Goal: Transaction & Acquisition: Download file/media

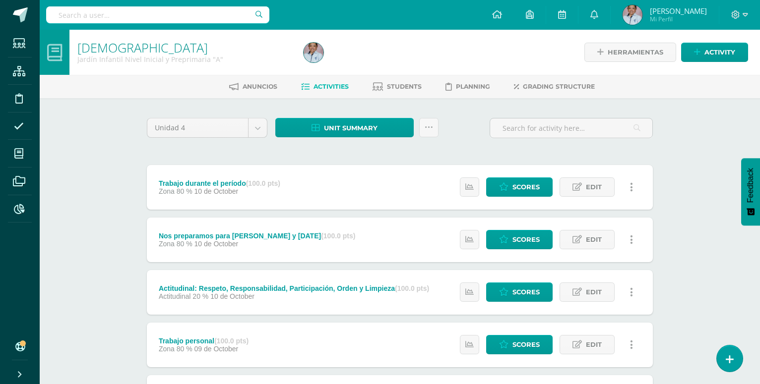
scroll to position [34, 0]
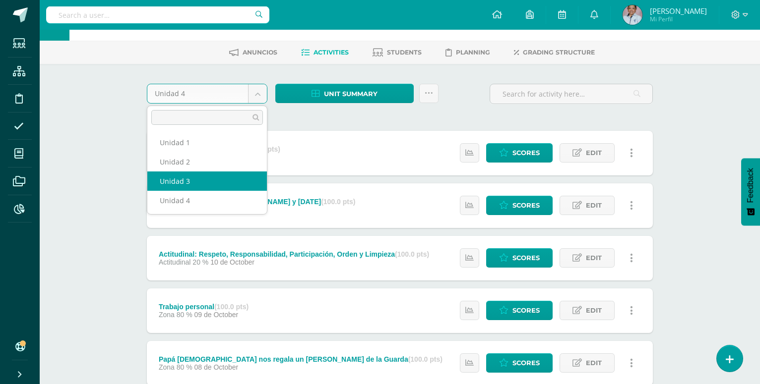
select select "Unidad 3"
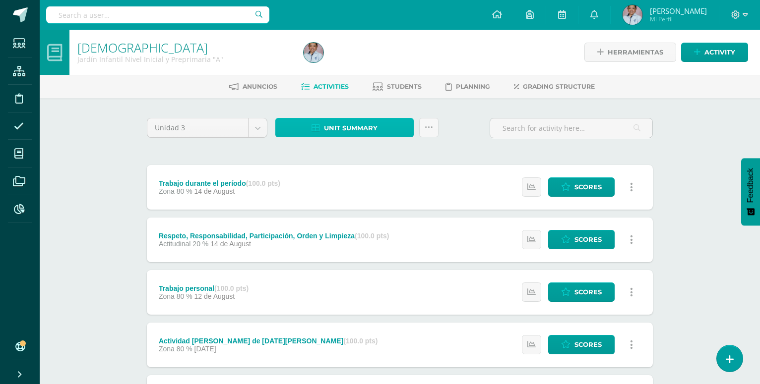
click at [328, 128] on span "Unit summary" at bounding box center [351, 128] width 54 height 18
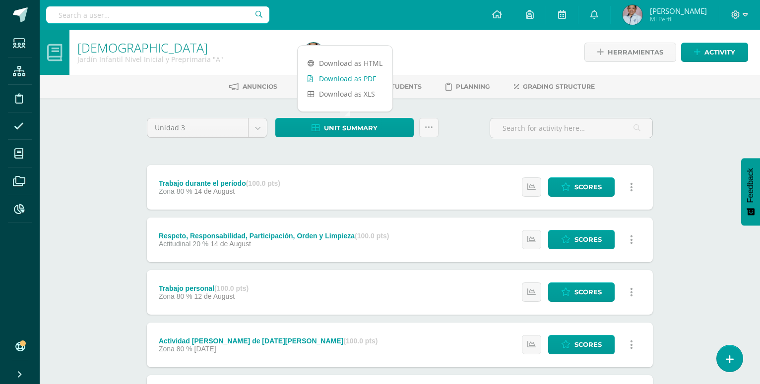
click at [326, 79] on link "Download as PDF" at bounding box center [345, 78] width 95 height 15
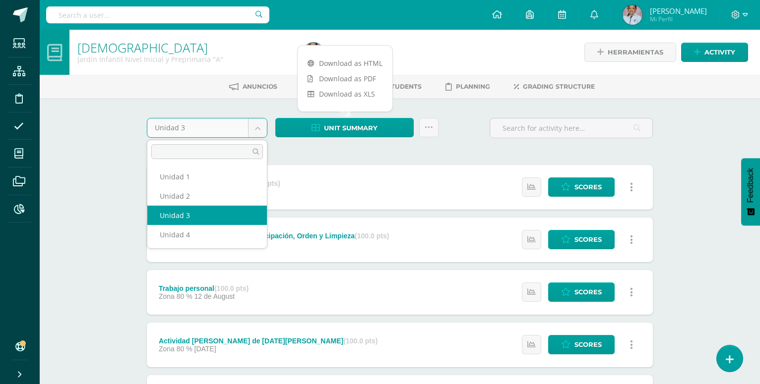
click at [258, 127] on body "Students Structure Discipline Attendance My courses Archivos Reports Soporte He…" at bounding box center [380, 373] width 760 height 746
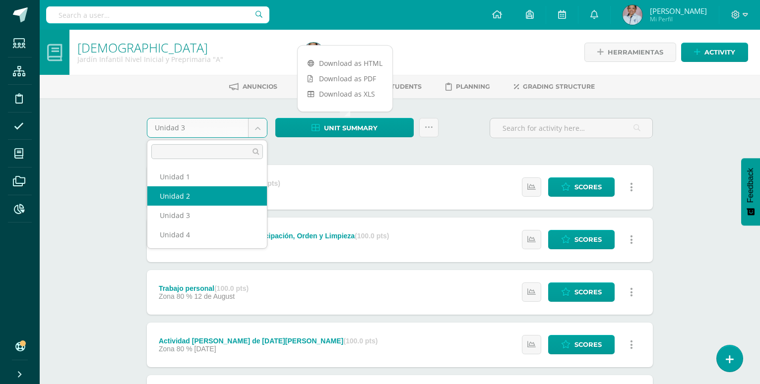
select select "Unidad 2"
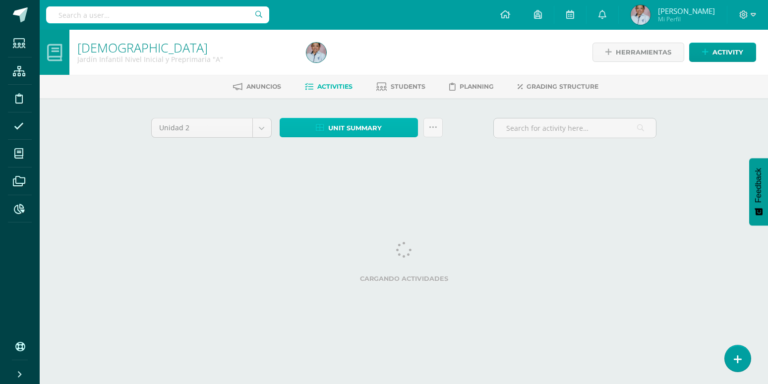
click at [341, 128] on span "Unit summary" at bounding box center [355, 128] width 54 height 18
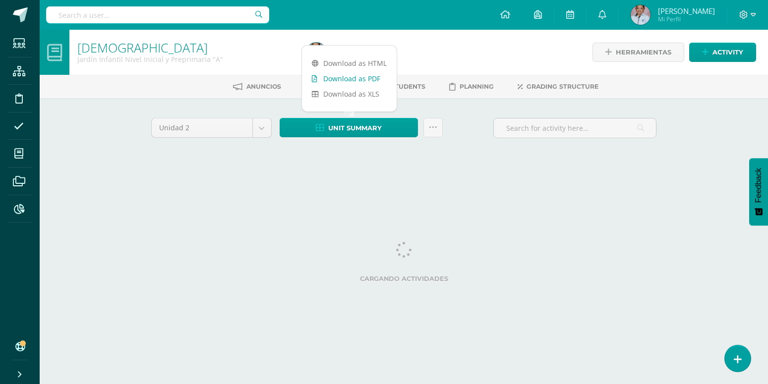
click at [344, 80] on link "Download as PDF" at bounding box center [349, 78] width 95 height 15
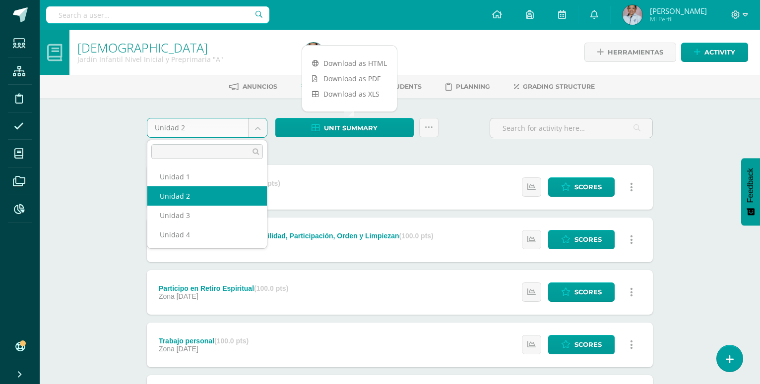
click at [260, 127] on body "Students Structure Discipline Attendance My courses Archivos Reports Soporte He…" at bounding box center [380, 348] width 760 height 697
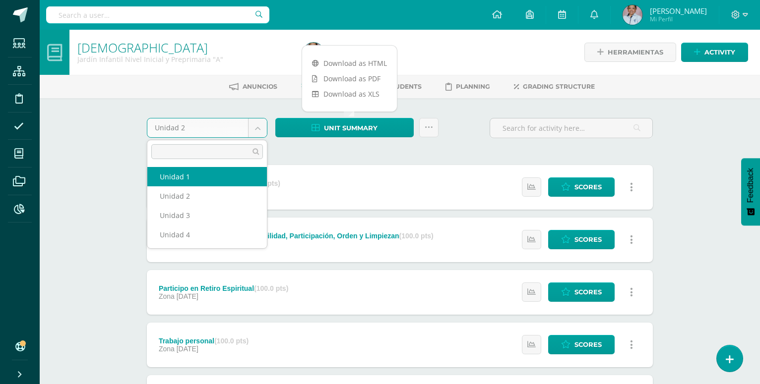
select select "Unidad 1"
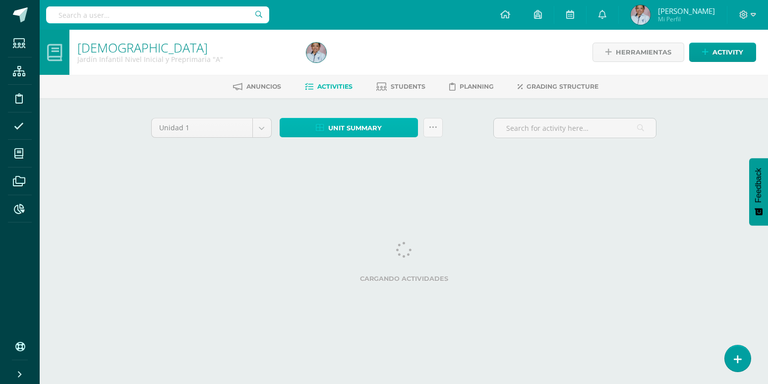
click at [349, 127] on span "Unit summary" at bounding box center [355, 128] width 54 height 18
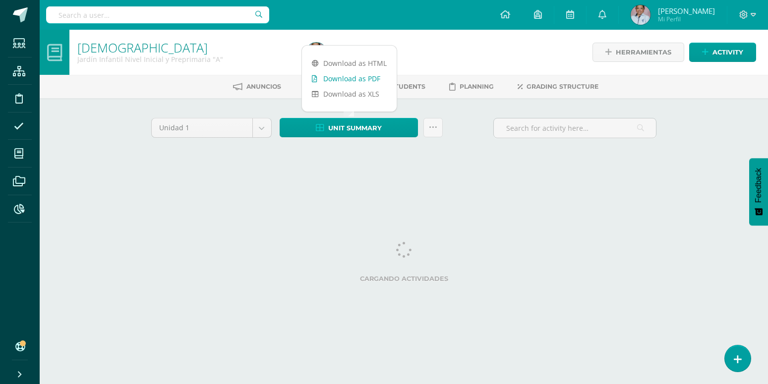
click at [353, 75] on link "Download as PDF" at bounding box center [349, 78] width 95 height 15
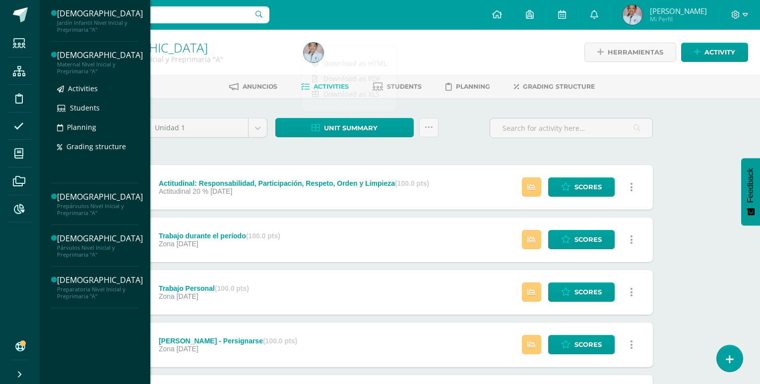
click at [72, 58] on div "[DEMOGRAPHIC_DATA]" at bounding box center [100, 55] width 86 height 11
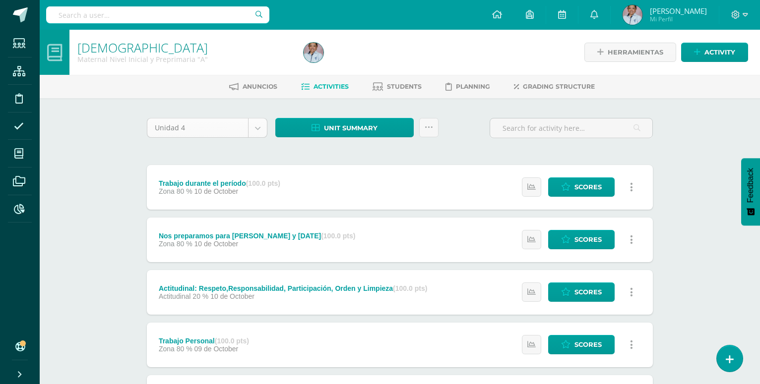
click at [260, 125] on body "Students Structure Discipline Attendance My courses Archivos Reports Soporte He…" at bounding box center [380, 373] width 760 height 746
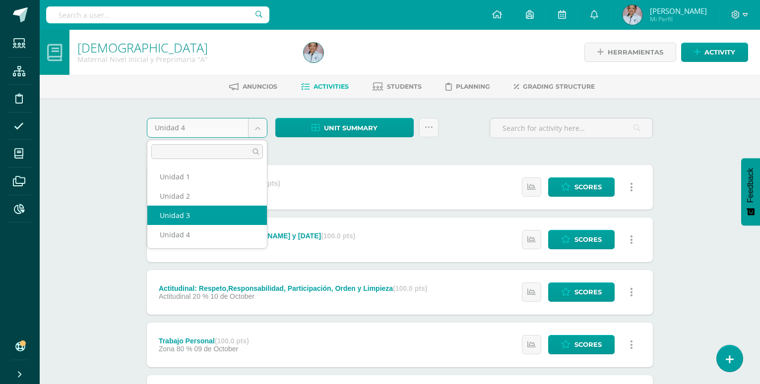
select select "Unidad 3"
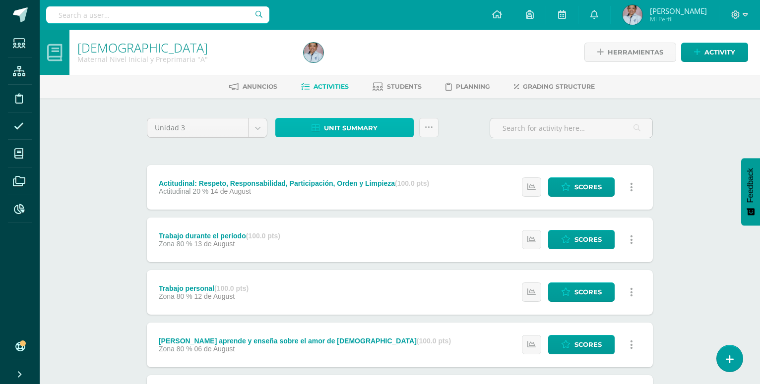
click at [337, 127] on span "Unit summary" at bounding box center [351, 128] width 54 height 18
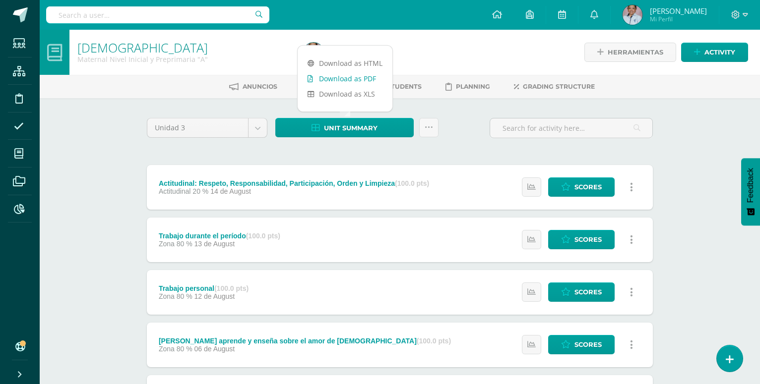
click at [337, 77] on link "Download as PDF" at bounding box center [345, 78] width 95 height 15
click at [256, 124] on body "Students Structure Discipline Attendance My courses Archivos Reports Soporte He…" at bounding box center [380, 373] width 760 height 746
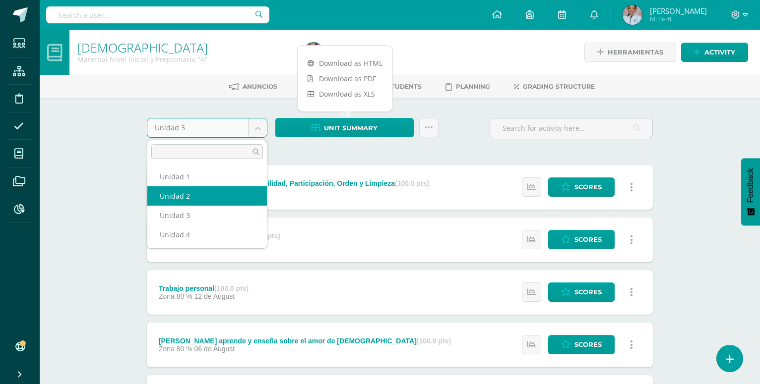
select select "Unidad 2"
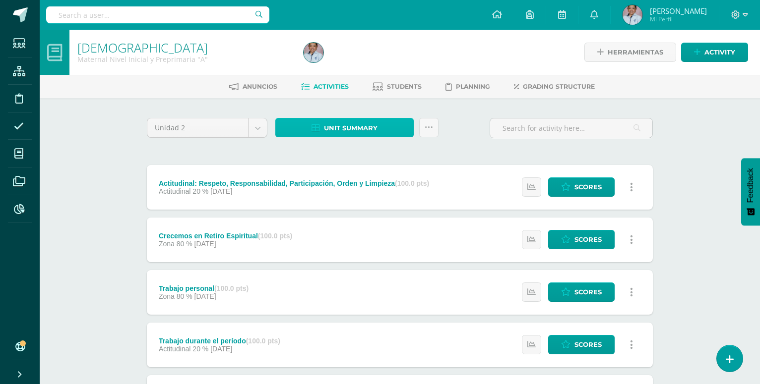
click at [357, 130] on span "Unit summary" at bounding box center [351, 128] width 54 height 18
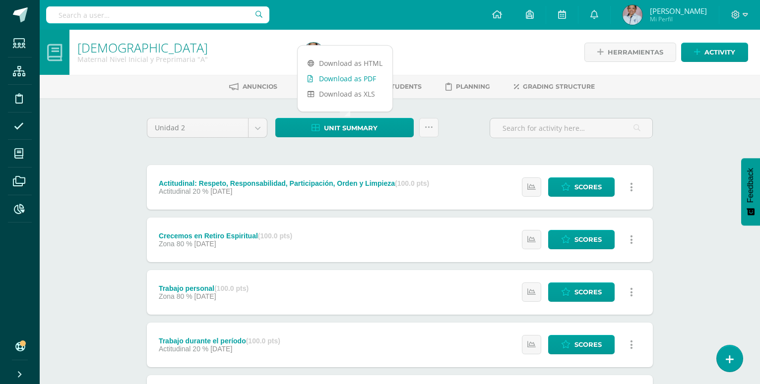
click at [365, 77] on link "Download as PDF" at bounding box center [345, 78] width 95 height 15
